Goal: Task Accomplishment & Management: Complete application form

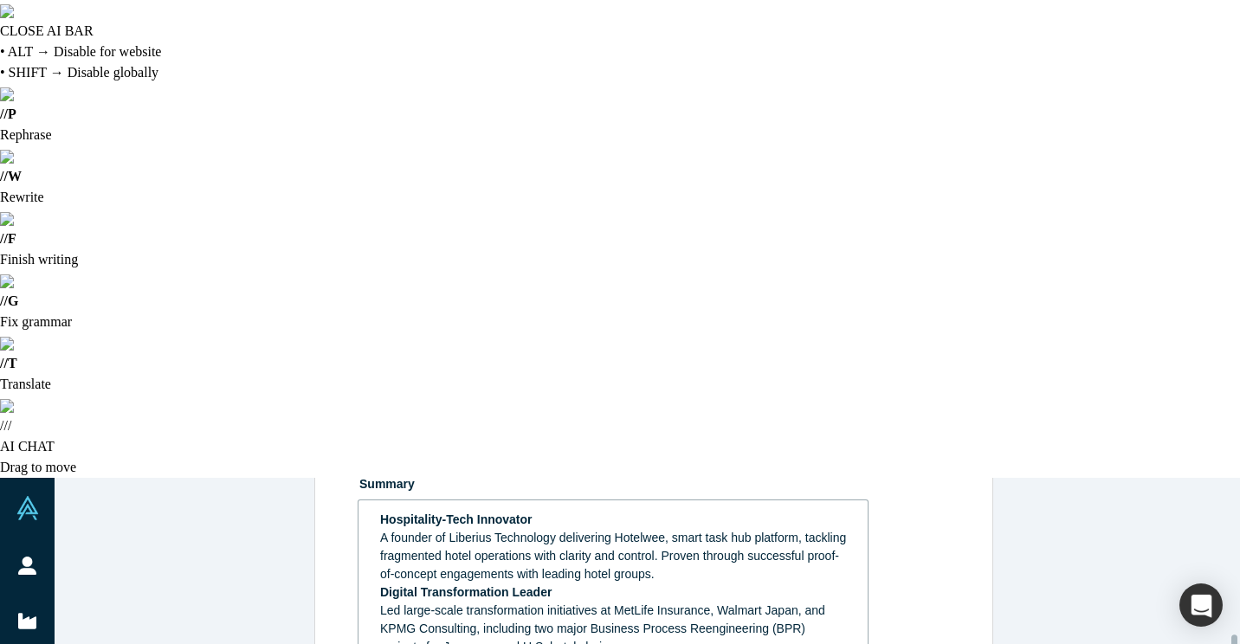
scroll to position [213, 0]
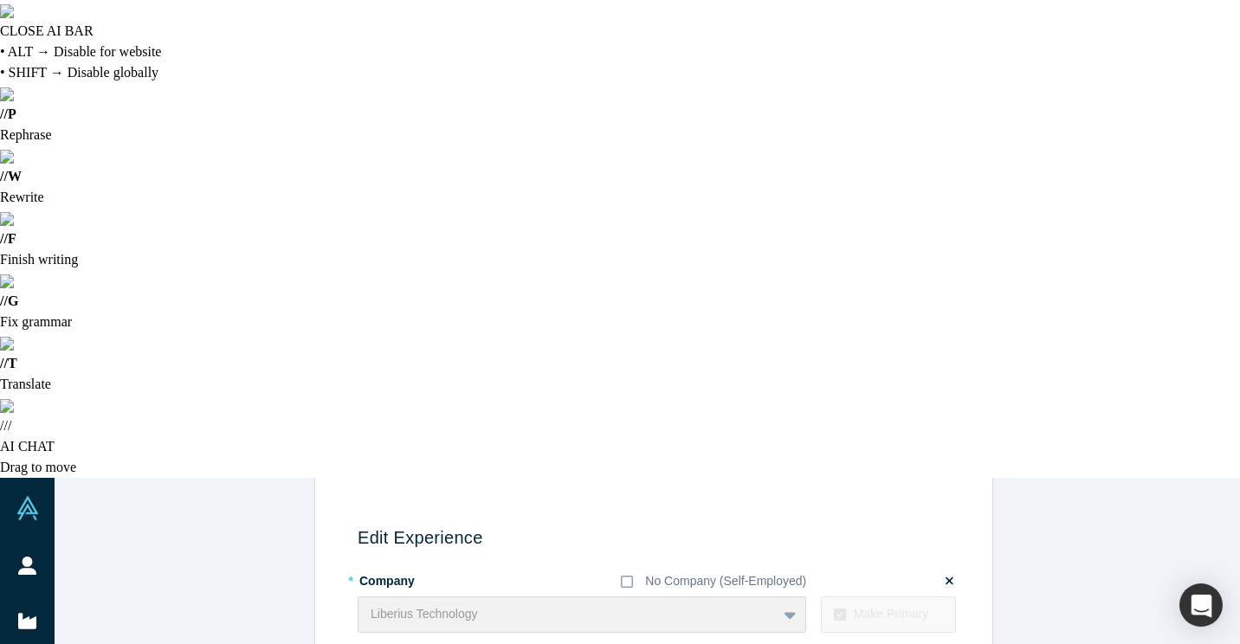
scroll to position [12, 0]
type textarea "Launched Hotelwee Reputation Management SaaS platform for hoteliers in February…"
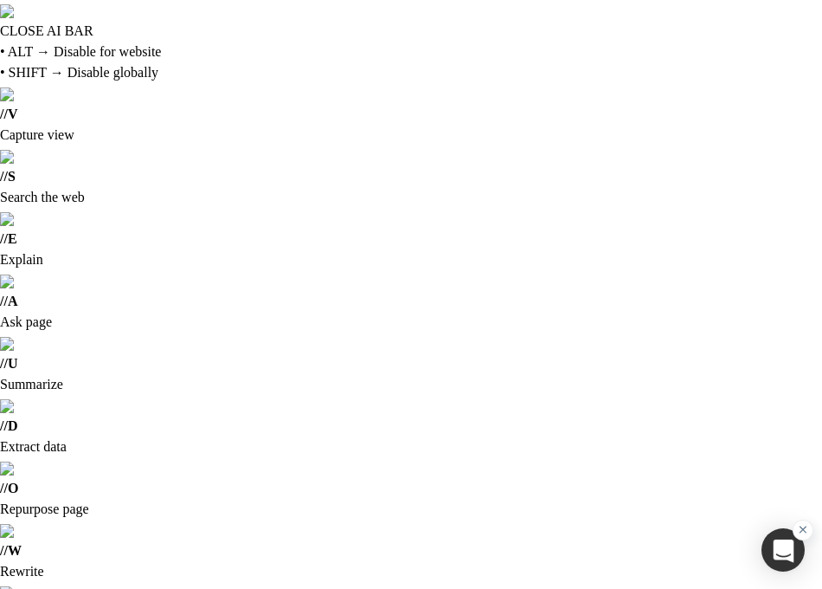
scroll to position [260, 0]
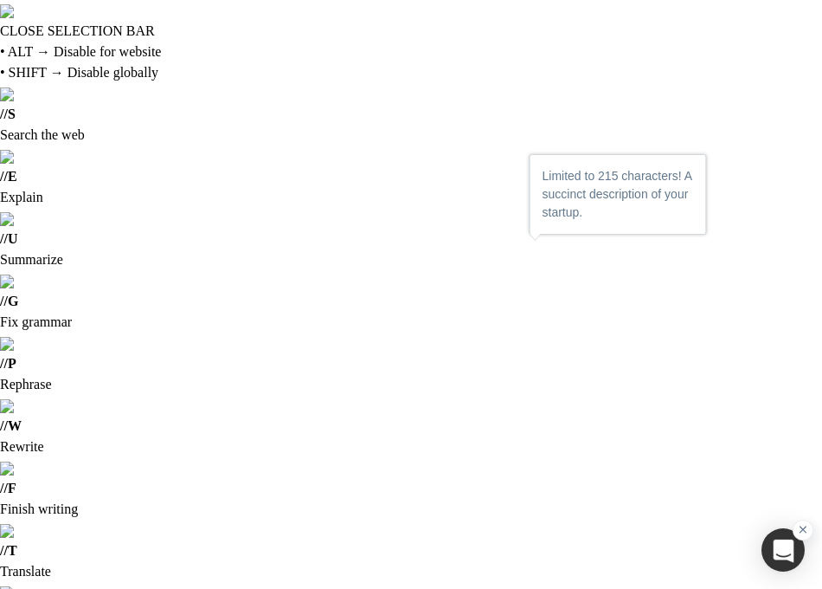
drag, startPoint x: 600, startPoint y: 259, endPoint x: 177, endPoint y: 262, distance: 423.3
paste textarea "Smart Task Hub for Hotel Productivity"
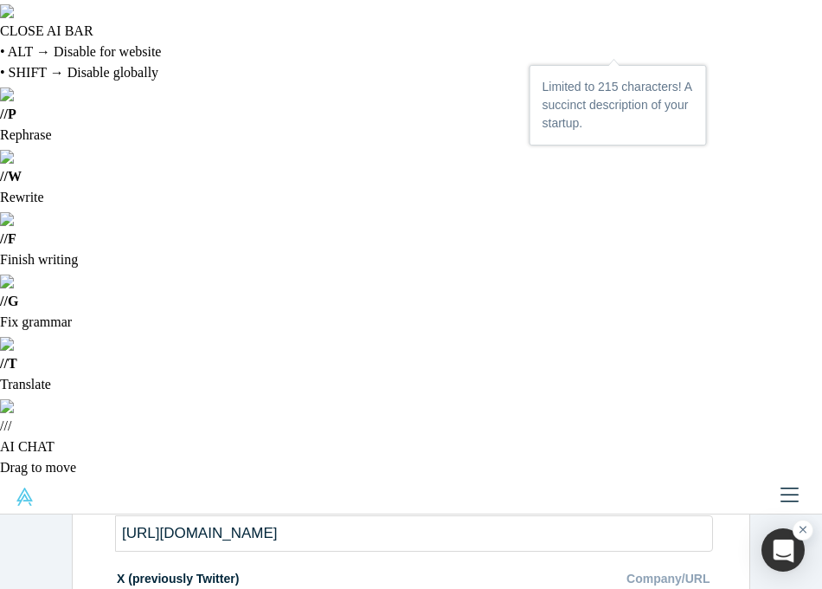
scroll to position [628, 0]
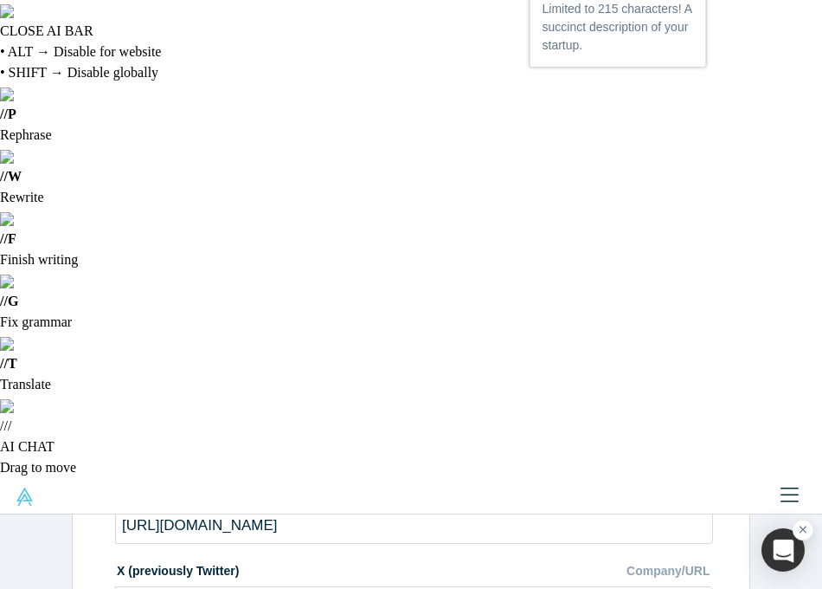
type textarea "Hotelwee: Smart Task Hub for Hotel Productivity"
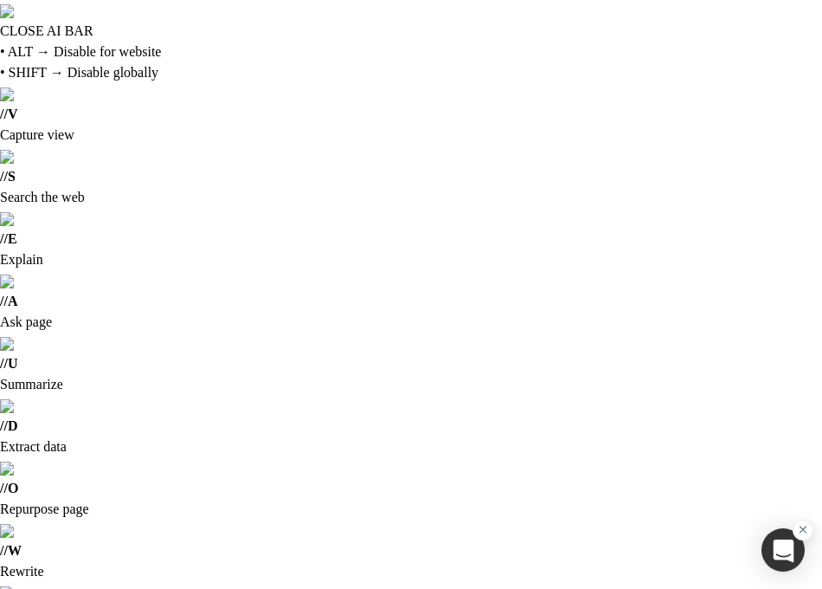
scroll to position [0, 0]
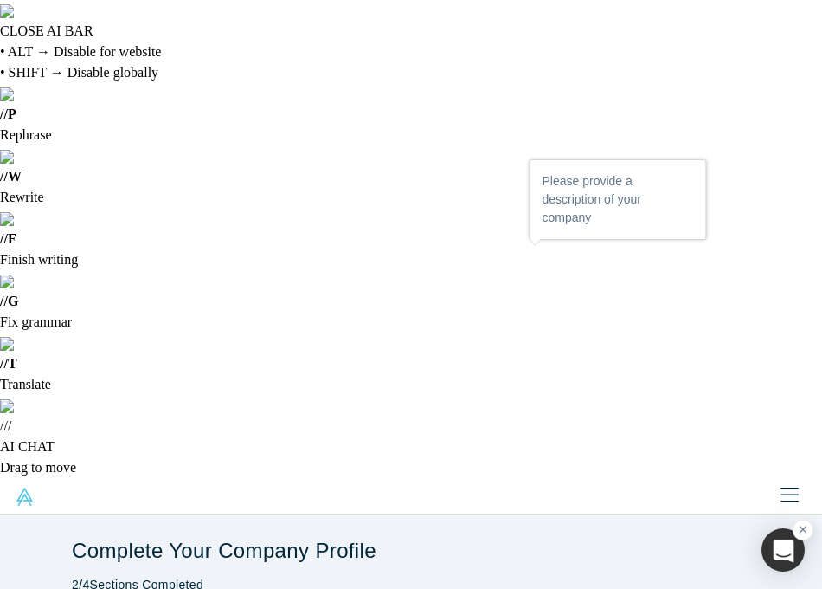
drag, startPoint x: 247, startPoint y: 404, endPoint x: 273, endPoint y: 410, distance: 26.7
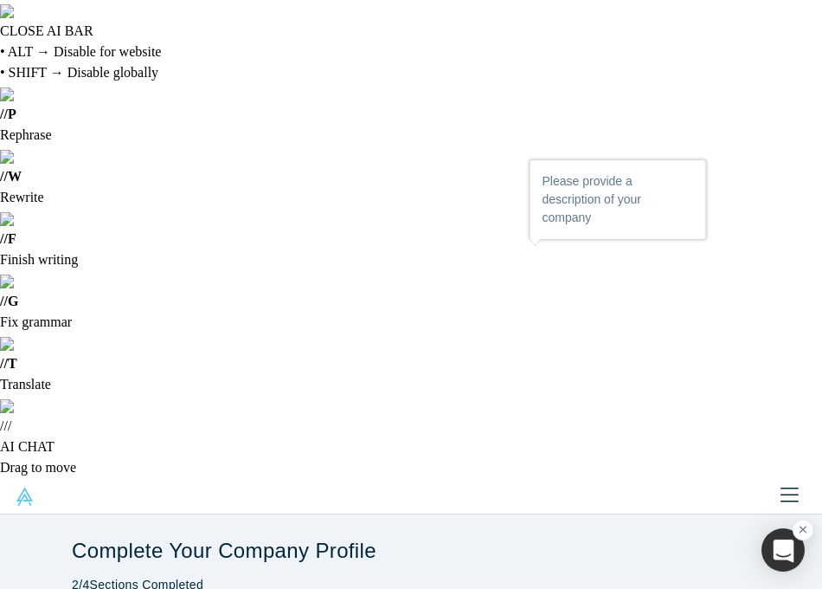
scroll to position [87, 0]
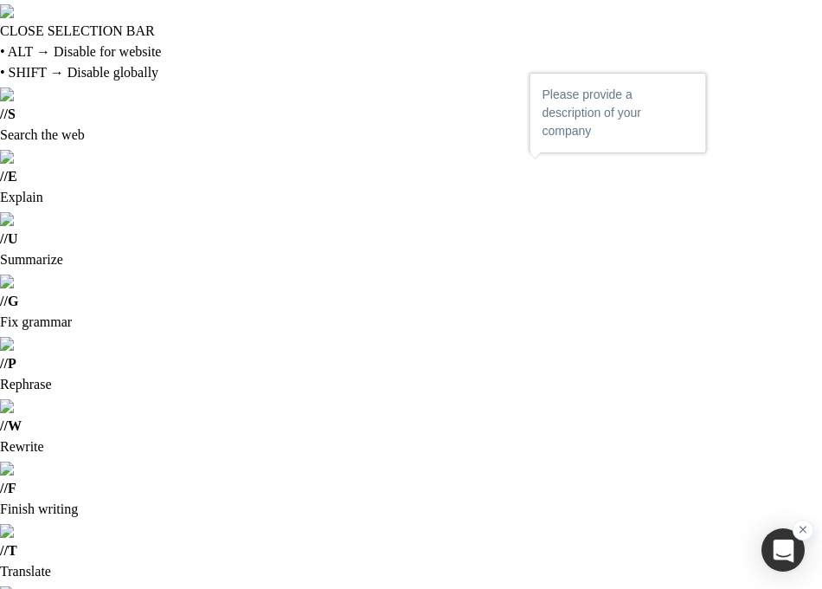
drag, startPoint x: 197, startPoint y: 406, endPoint x: 617, endPoint y: 415, distance: 419.9
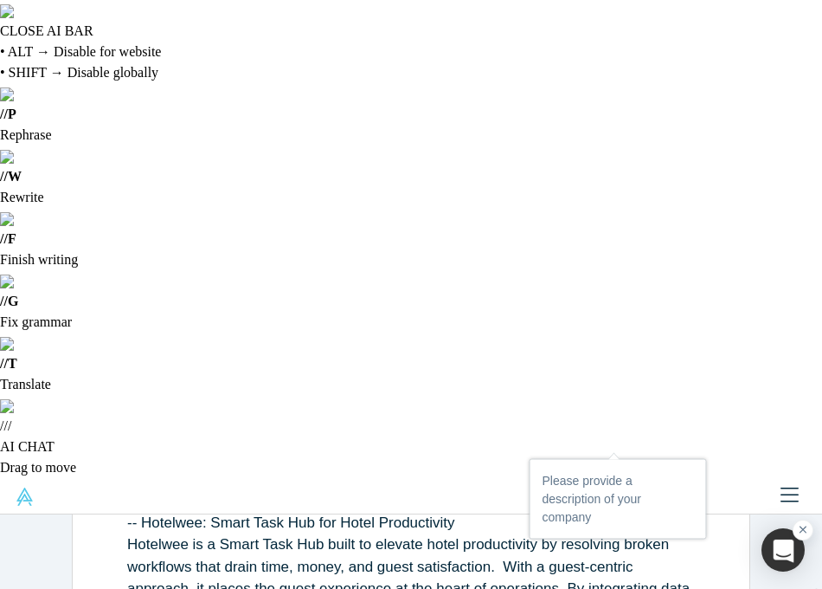
scroll to position [260, 0]
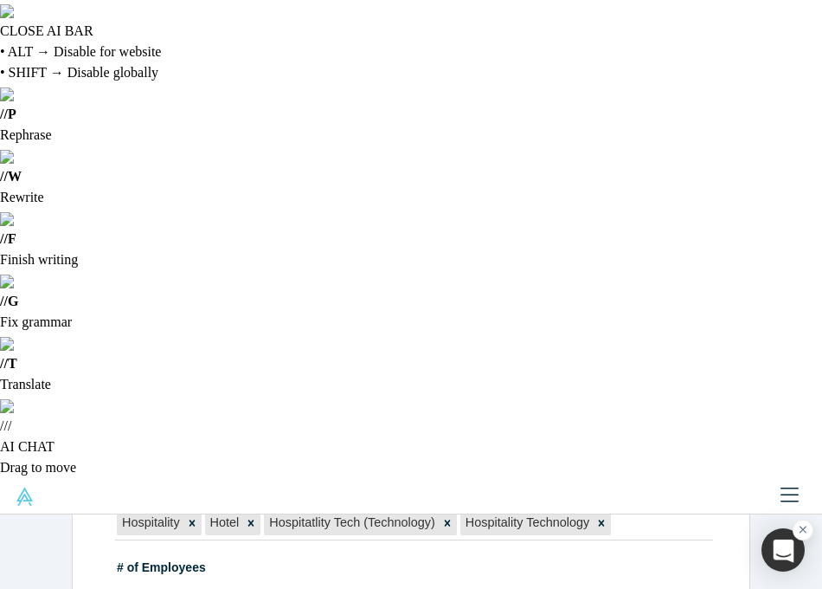
scroll to position [1234, 0]
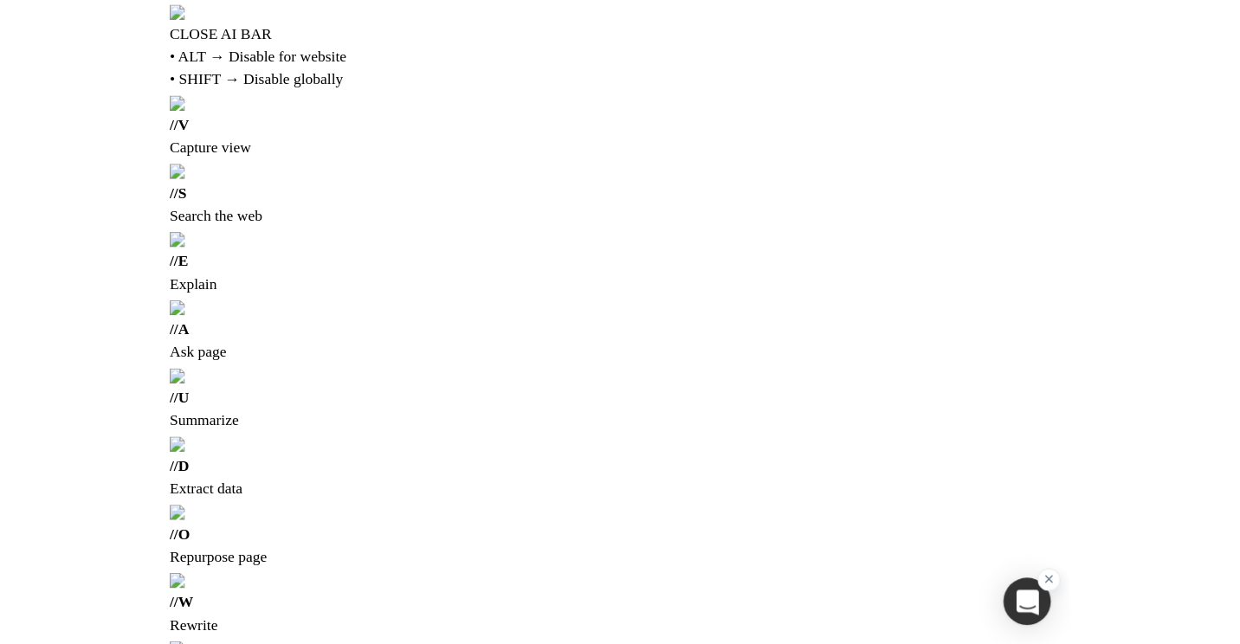
scroll to position [234, 0]
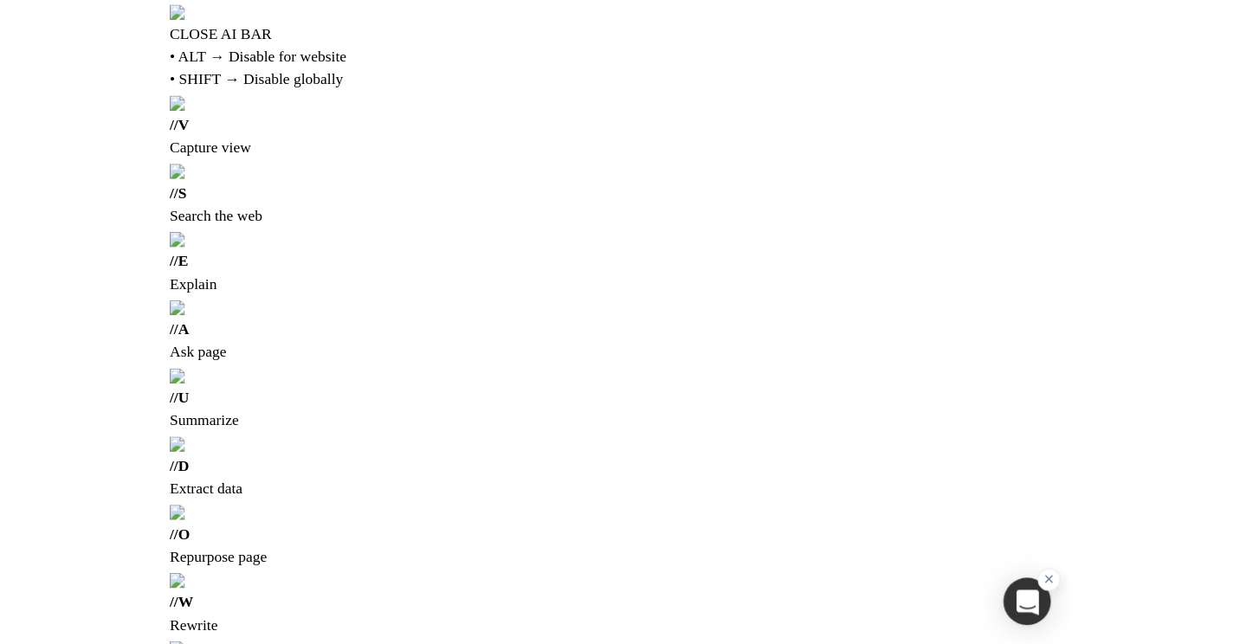
scroll to position [0, 0]
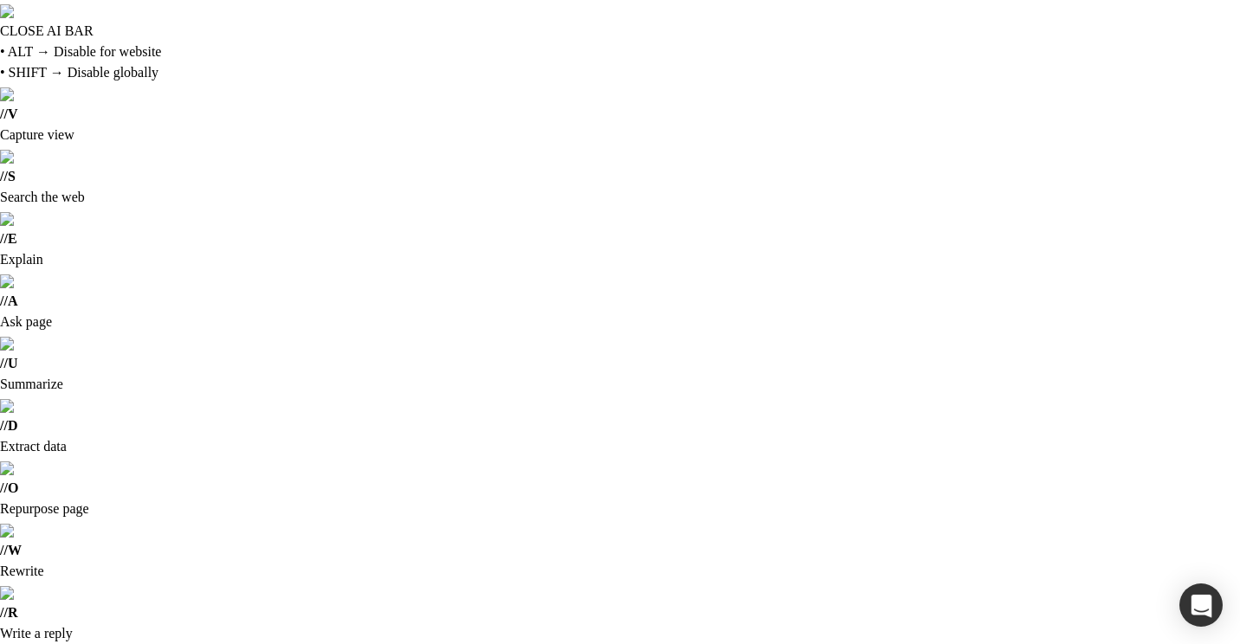
scroll to position [1043, 0]
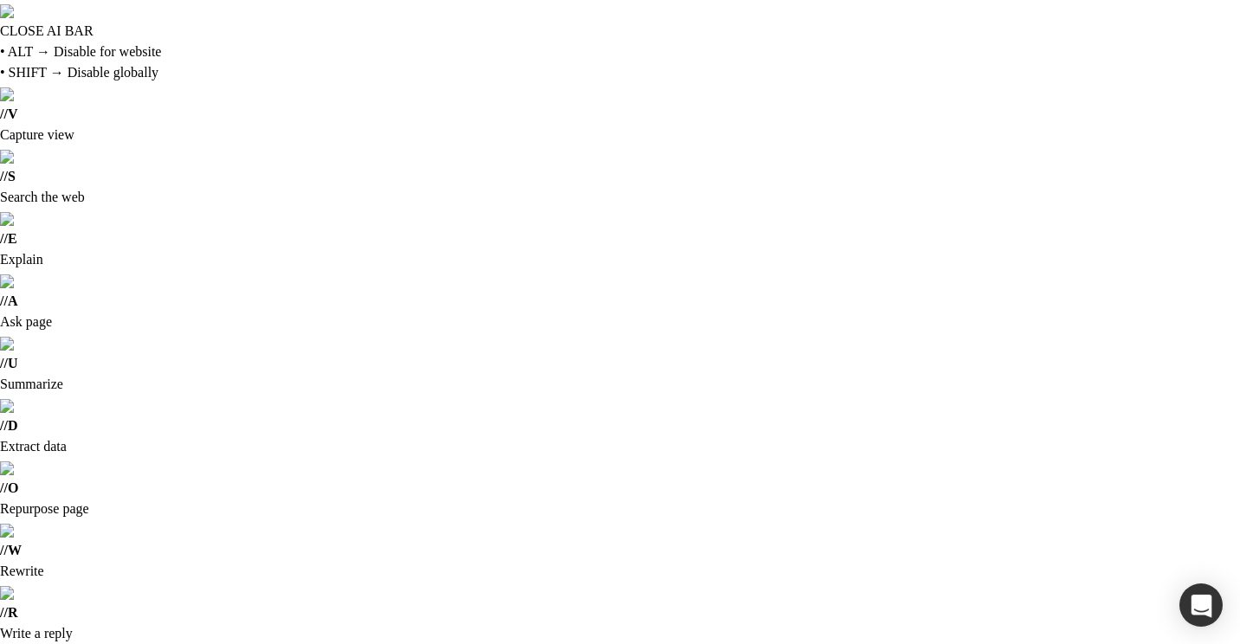
scroll to position [0, 0]
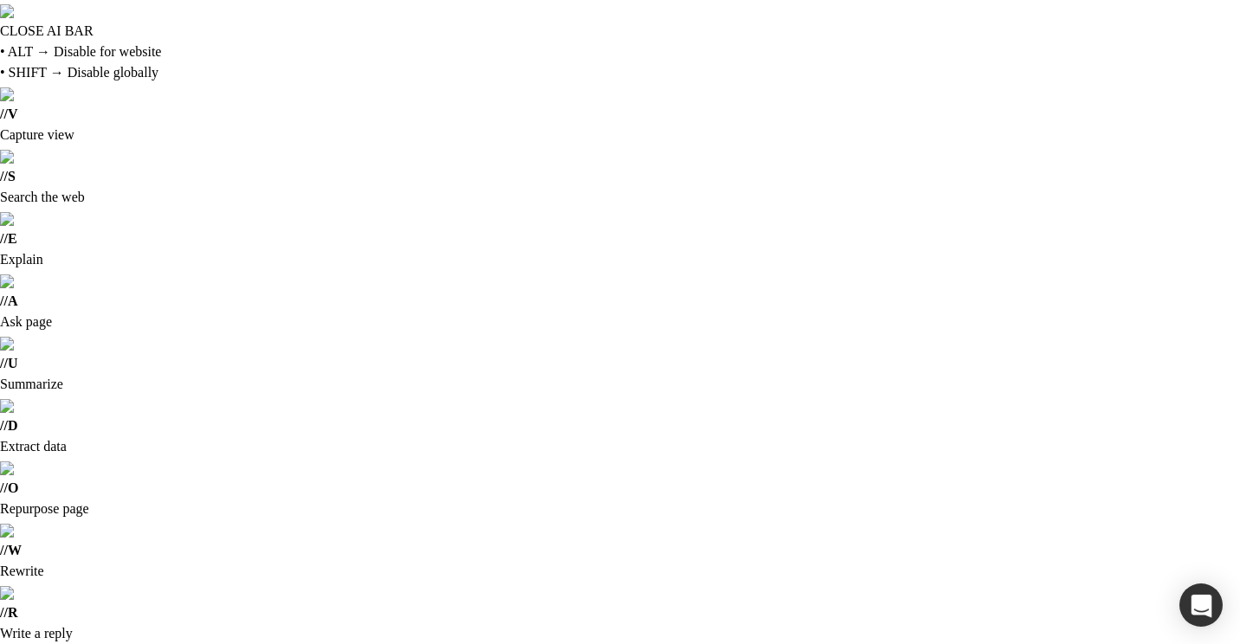
type input "Phong"
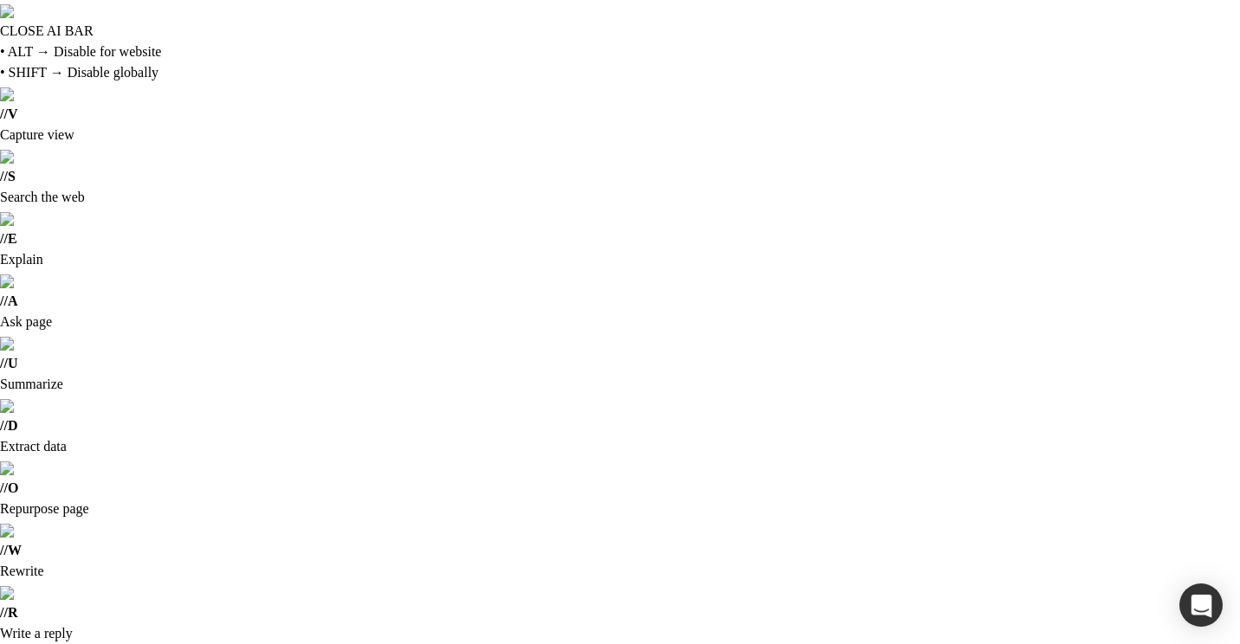
type input "Tran Tien"
type input "phong.trantien@liberius.co.jp"
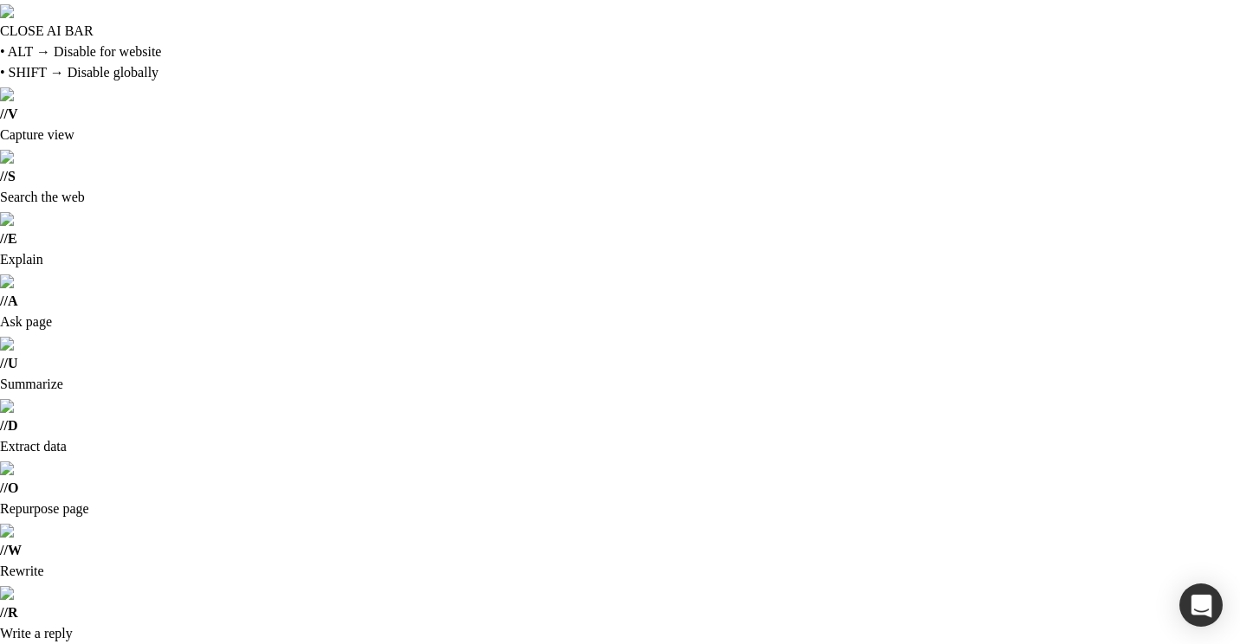
drag, startPoint x: 800, startPoint y: 256, endPoint x: 531, endPoint y: 249, distance: 269.3
drag, startPoint x: 472, startPoint y: 245, endPoint x: 413, endPoint y: 245, distance: 58.9
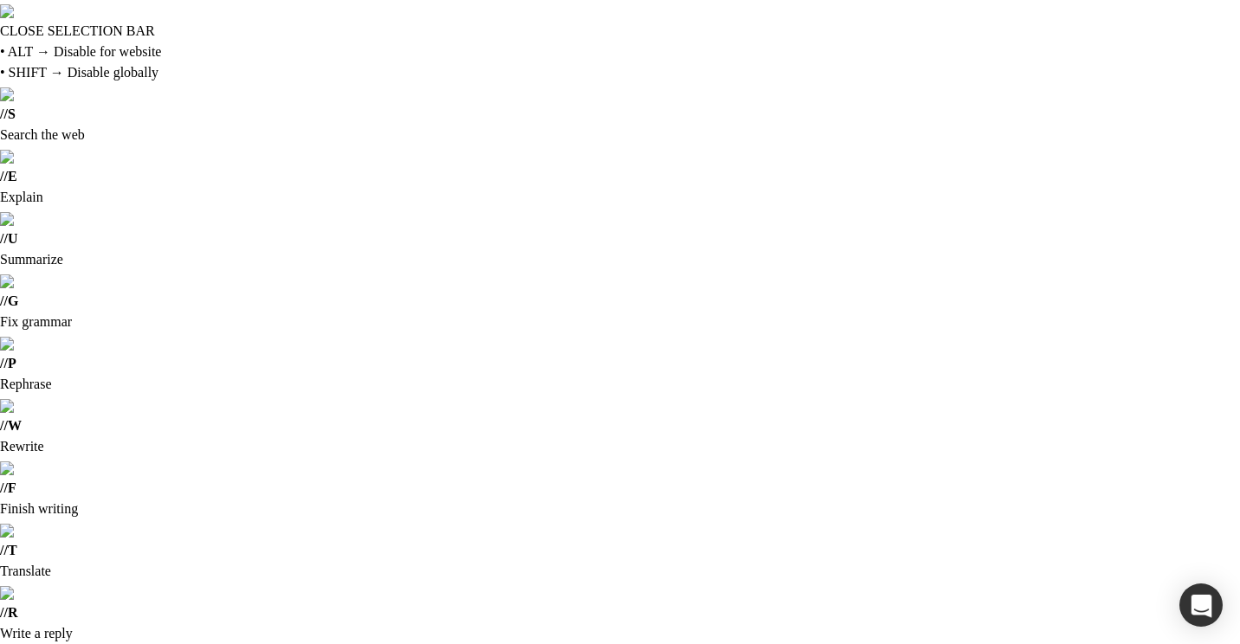
type input "n"
drag, startPoint x: 334, startPoint y: 241, endPoint x: 220, endPoint y: 249, distance: 114.6
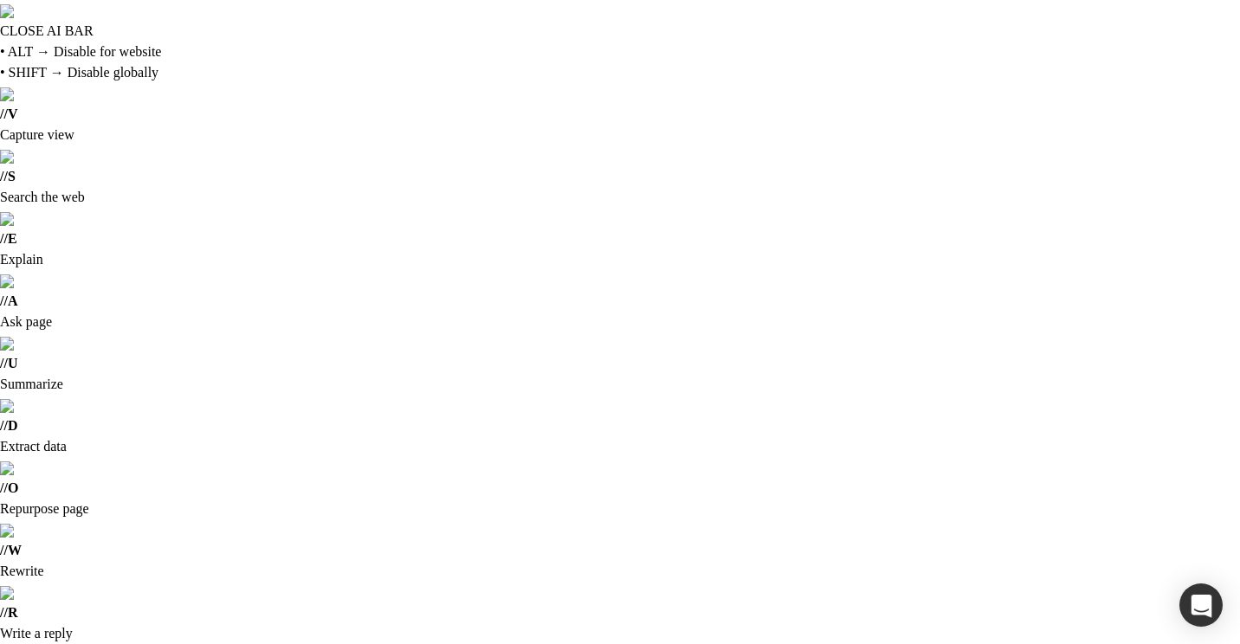
scroll to position [173, 0]
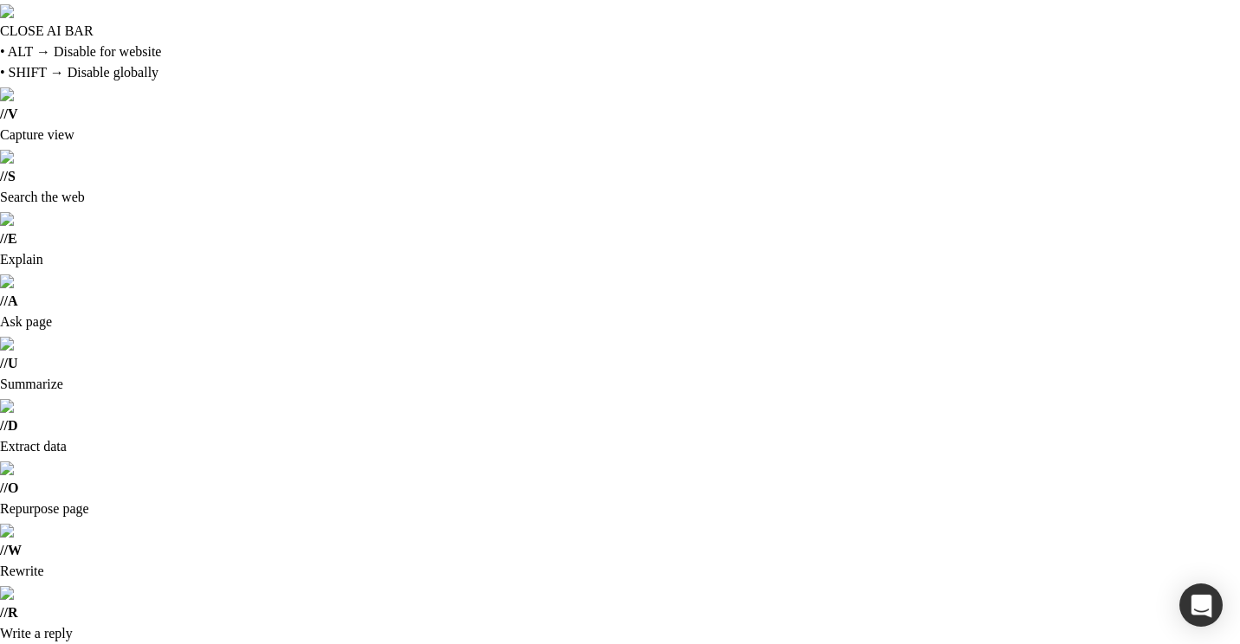
scroll to position [221, 0]
